Goal: Information Seeking & Learning: Learn about a topic

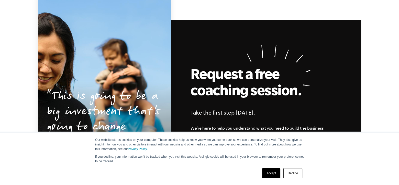
scroll to position [1389, 0]
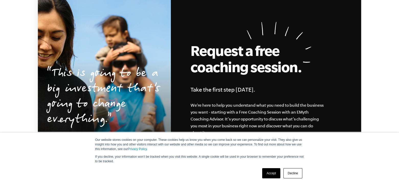
click at [267, 175] on link "Accept" at bounding box center [271, 173] width 18 height 10
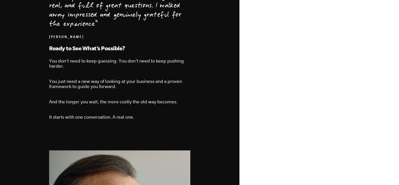
scroll to position [850, 0]
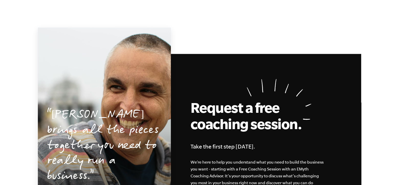
scroll to position [955, 0]
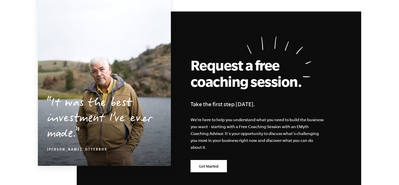
scroll to position [1655, 0]
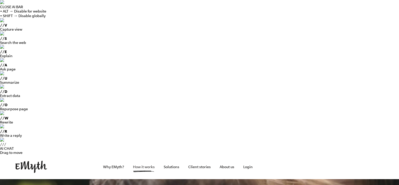
click at [148, 155] on link "How it works" at bounding box center [144, 167] width 30 height 25
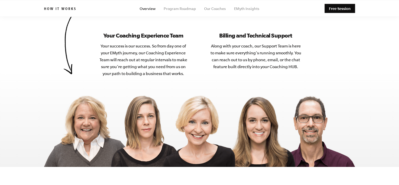
scroll to position [2095, 0]
